Goal: Register for event/course: Register for event/course

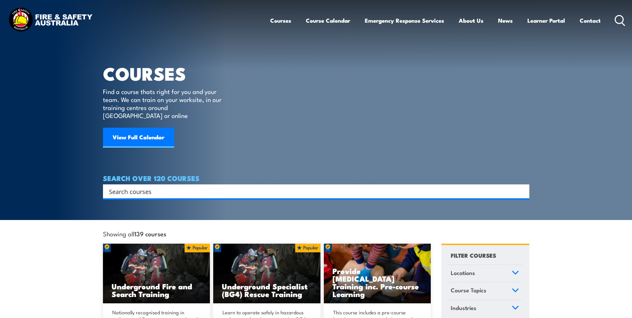
click at [178, 186] on input "Search input" at bounding box center [311, 191] width 405 height 10
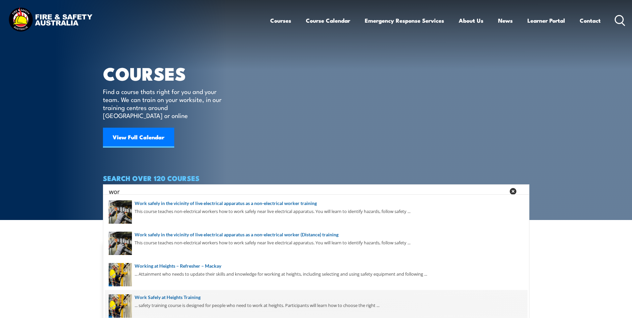
type input "wor"
click at [177, 298] on span at bounding box center [316, 305] width 422 height 31
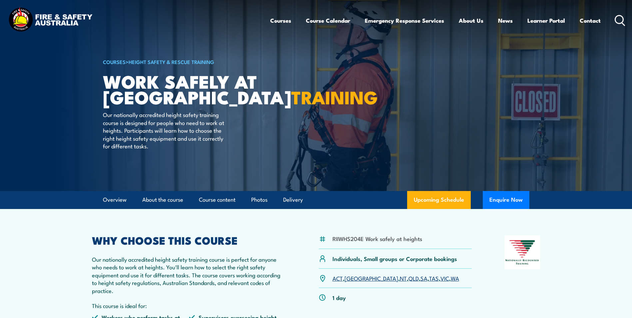
click at [420, 279] on link "SA" at bounding box center [423, 278] width 7 height 8
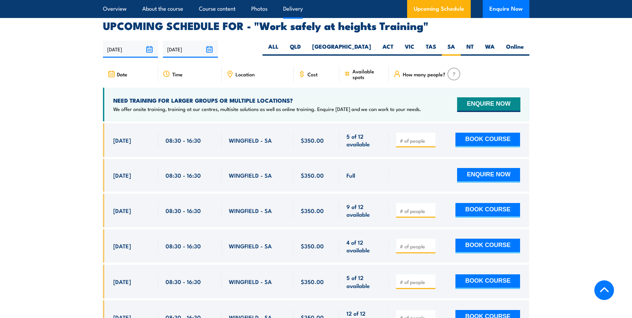
scroll to position [1059, 0]
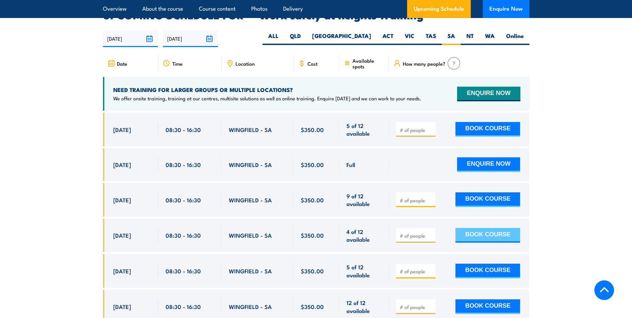
click at [490, 228] on button "BOOK COURSE" at bounding box center [487, 235] width 65 height 15
type input "1"
click at [455, 228] on button "BOOK COURSE" at bounding box center [487, 235] width 65 height 15
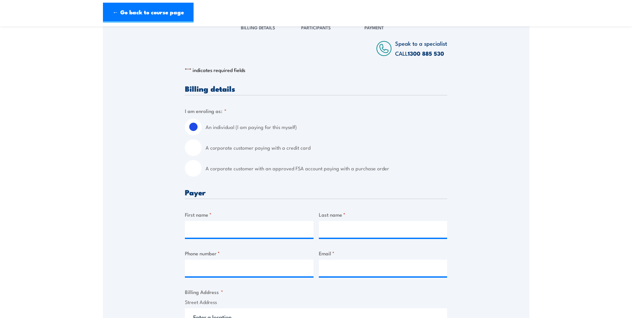
scroll to position [100, 0]
click at [191, 168] on input "A corporate customer with an approved FSA account paying with a purchase order" at bounding box center [193, 168] width 17 height 17
radio input "true"
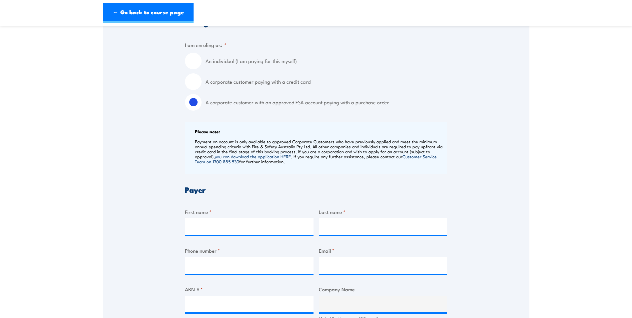
scroll to position [133, 0]
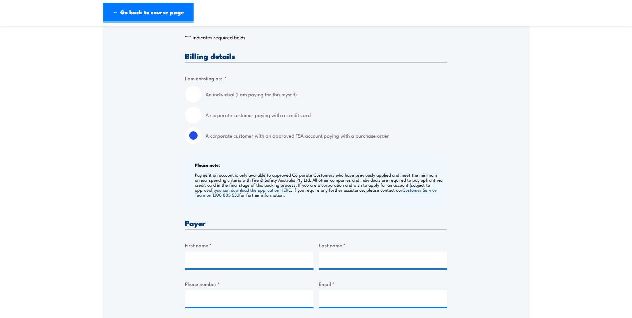
click at [203, 114] on div "A corporate customer paying with a credit card" at bounding box center [316, 115] width 262 height 17
click at [195, 114] on input "A corporate customer paying with a credit card" at bounding box center [193, 115] width 17 height 17
radio input "true"
click at [190, 136] on input "A corporate customer with an approved FSA account paying with a purchase order" at bounding box center [193, 135] width 17 height 17
radio input "true"
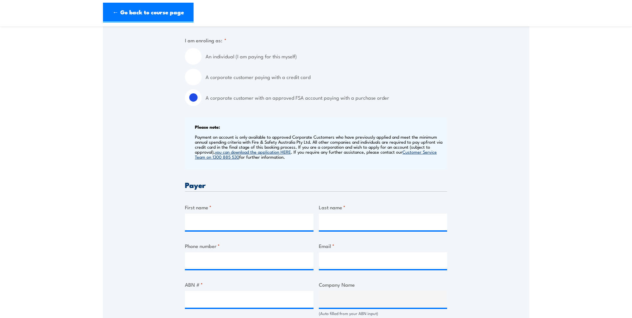
scroll to position [233, 0]
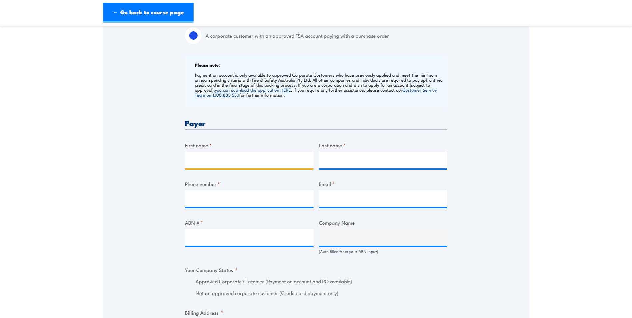
click at [225, 156] on input "First name *" at bounding box center [249, 159] width 129 height 17
click at [552, 179] on section "Work safely at heights Training [DATE] 1 "" at bounding box center [316, 244] width 632 height 889
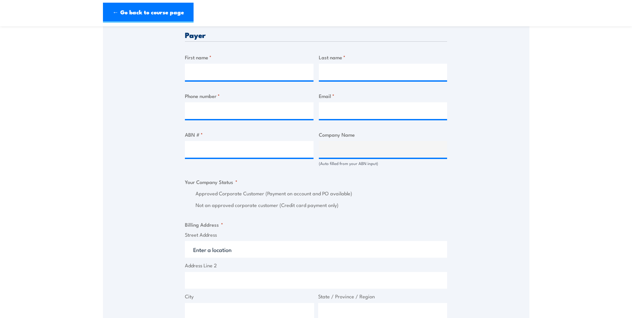
scroll to position [266, 0]
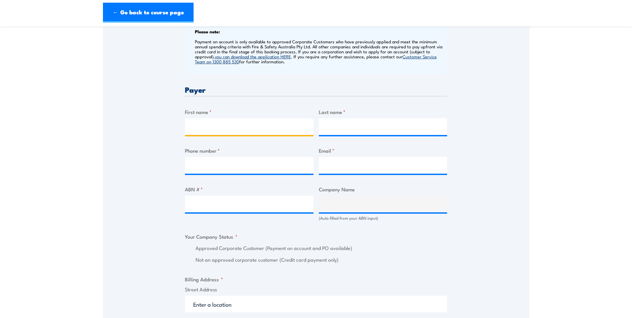
click at [216, 124] on input "First name *" at bounding box center [249, 126] width 129 height 17
click at [242, 130] on input "Engie" at bounding box center [249, 126] width 129 height 17
type input "E"
type input "[PERSON_NAME]"
click at [357, 132] on input "Last name *" at bounding box center [383, 126] width 129 height 17
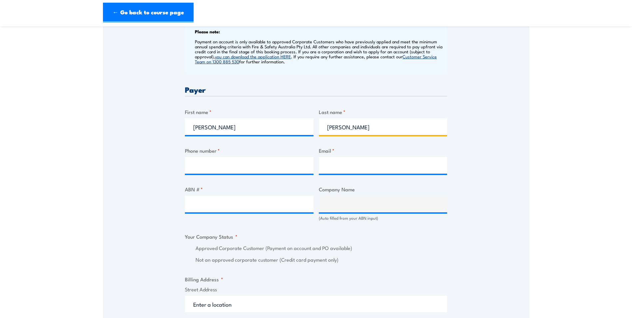
type input "[PERSON_NAME]"
click at [221, 170] on input "Phone number *" at bounding box center [249, 165] width 129 height 17
type input "0402702948"
type input "[PERSON_NAME][EMAIL_ADDRESS][DOMAIN_NAME]"
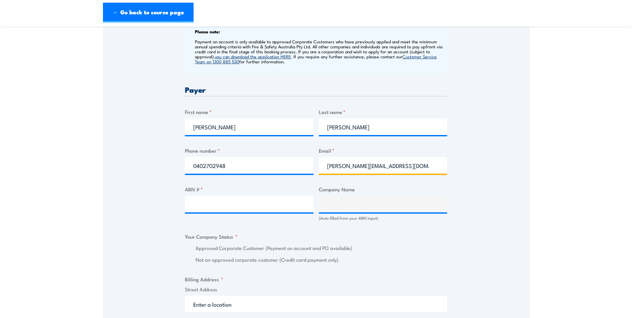
drag, startPoint x: 390, startPoint y: 163, endPoint x: 290, endPoint y: 151, distance: 100.2
click at [290, 151] on div "Billing details I am enroling as: * An individual (I am paying for this myself)…" at bounding box center [316, 262] width 262 height 687
type input "[PERSON_NAME][EMAIL_ADDRESS][PERSON_NAME][DOMAIN_NAME]"
click at [519, 188] on div "Speak to a specialist CALL [PHONE_NUMBER] CALL [PHONE_NUMBER] " * " indicates r…" at bounding box center [316, 228] width 426 height 759
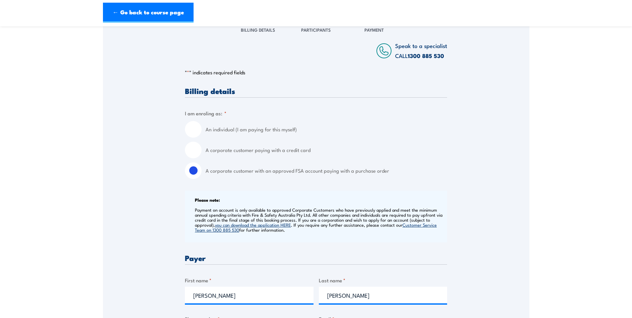
scroll to position [100, 0]
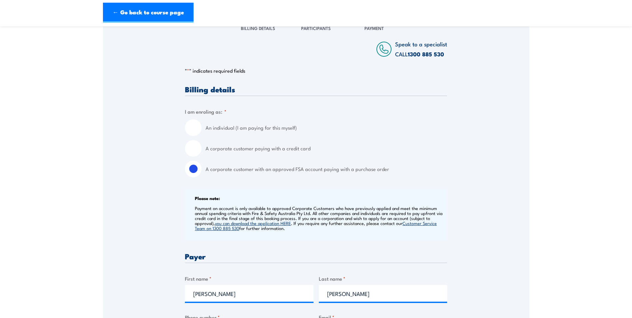
click at [191, 144] on input "A corporate customer paying with a credit card" at bounding box center [193, 148] width 17 height 17
radio input "true"
click at [188, 166] on input "A corporate customer with an approved FSA account paying with a purchase order" at bounding box center [193, 168] width 17 height 17
radio input "true"
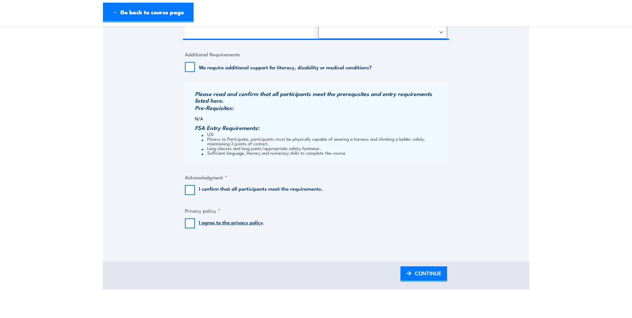
scroll to position [533, 0]
